Goal: Task Accomplishment & Management: Manage account settings

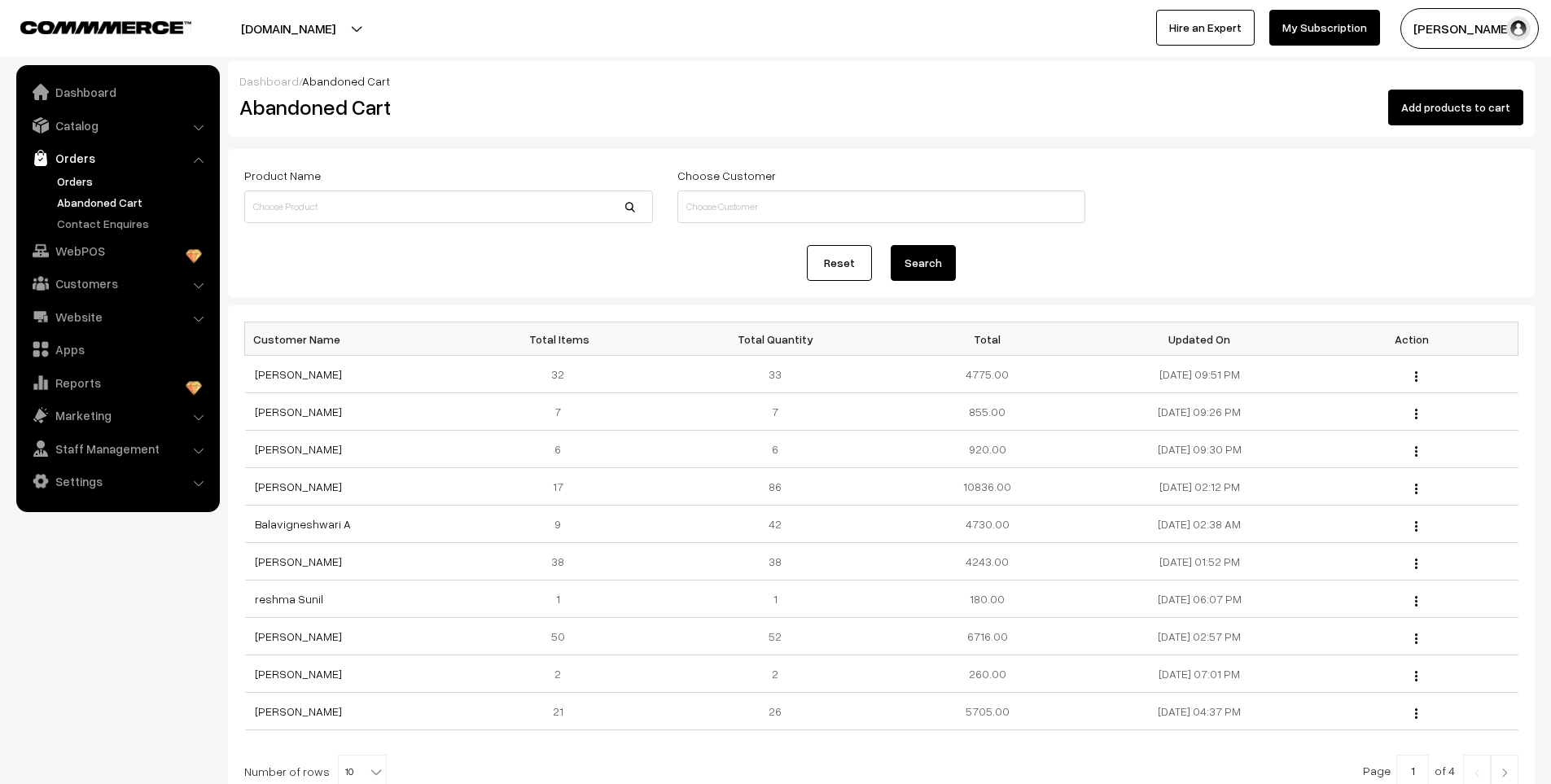
click at [84, 177] on link "Orders" at bounding box center [133, 181] width 161 height 17
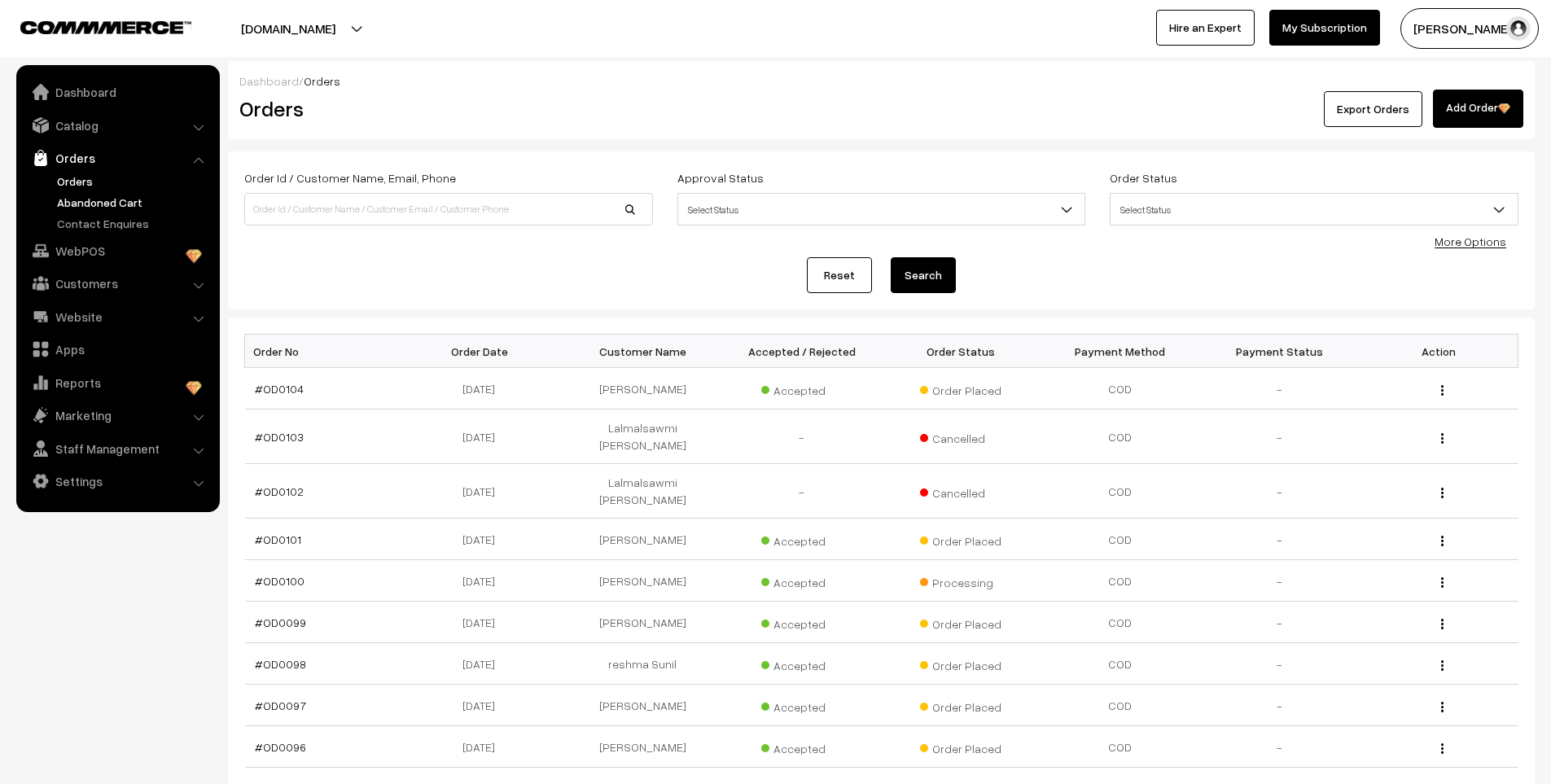
click at [113, 205] on link "Abandoned Cart" at bounding box center [133, 202] width 161 height 17
